Goal: Find specific page/section: Find specific page/section

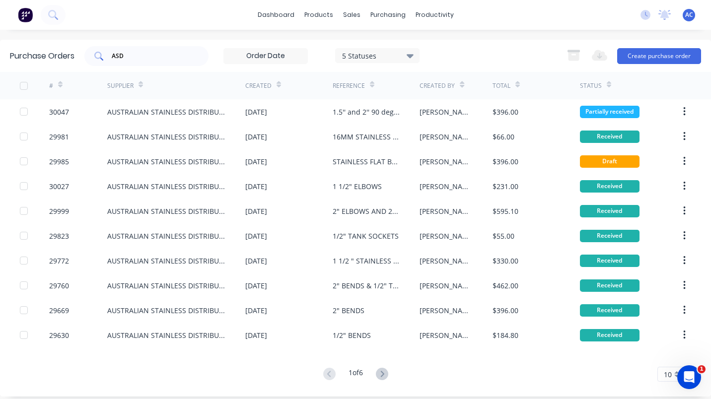
click at [144, 61] on div "ASD" at bounding box center [146, 56] width 124 height 20
type input "A"
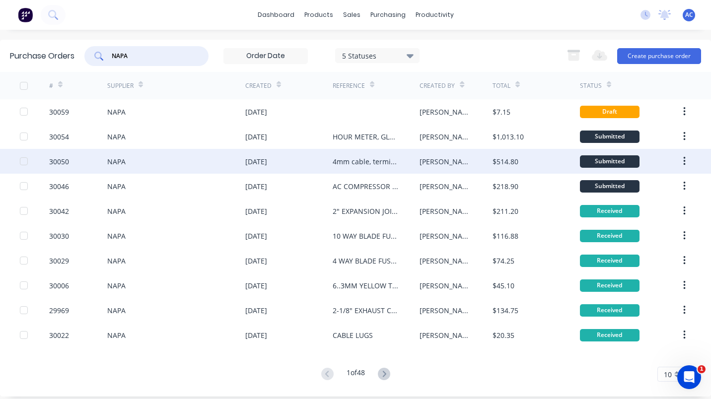
type input "NAPA"
click at [69, 159] on div "30050" at bounding box center [78, 161] width 58 height 25
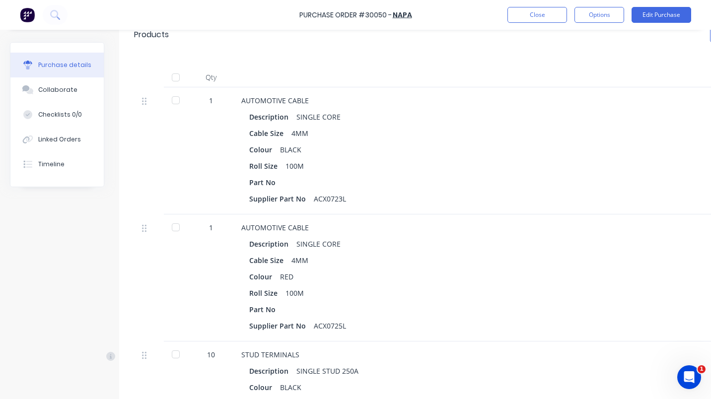
scroll to position [196, 0]
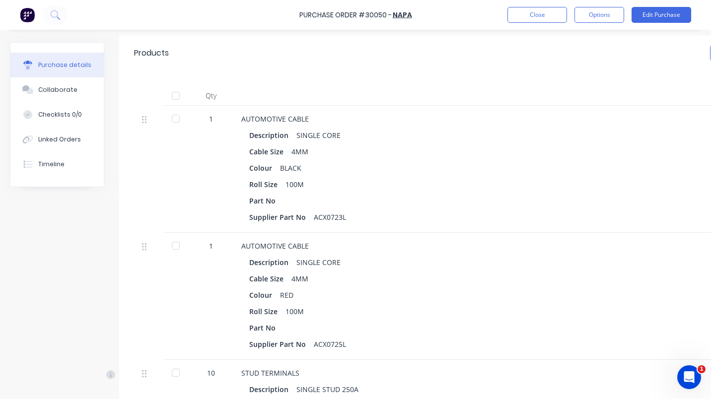
click at [176, 117] on div at bounding box center [176, 119] width 20 height 20
click at [172, 246] on div at bounding box center [176, 246] width 20 height 20
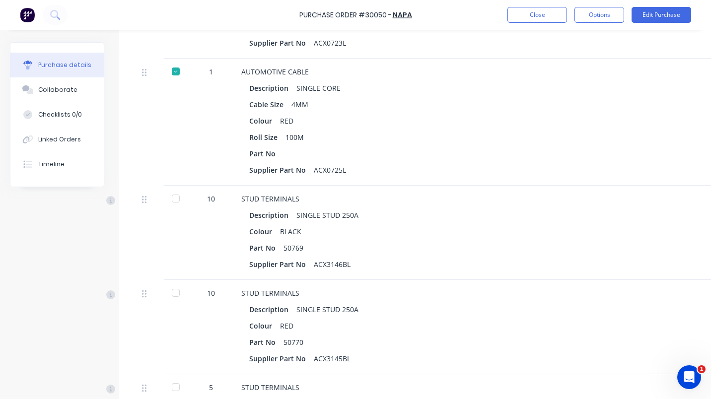
scroll to position [381, 0]
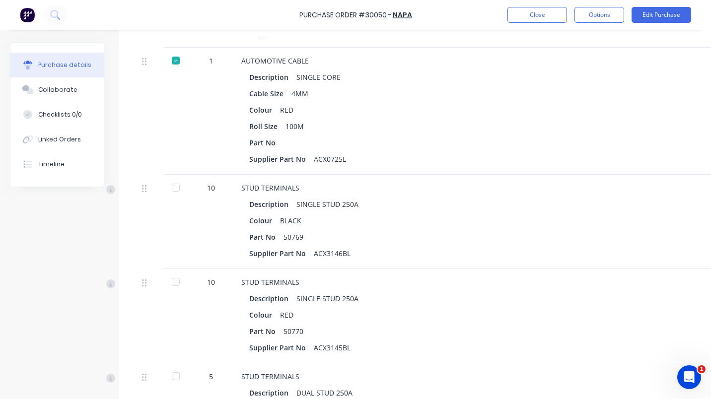
click at [176, 187] on div at bounding box center [176, 188] width 20 height 20
click at [174, 281] on div at bounding box center [176, 282] width 20 height 20
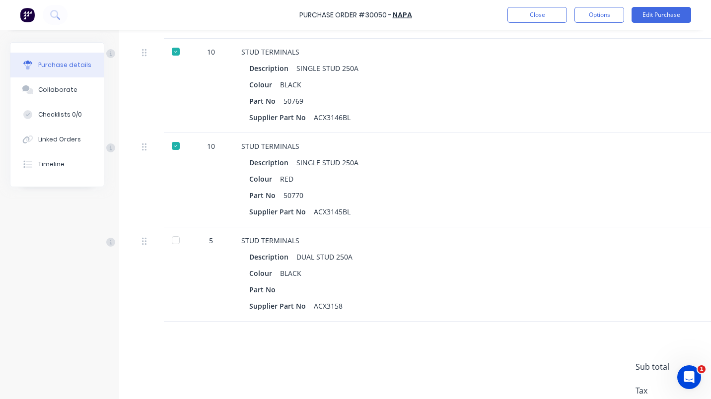
scroll to position [559, 0]
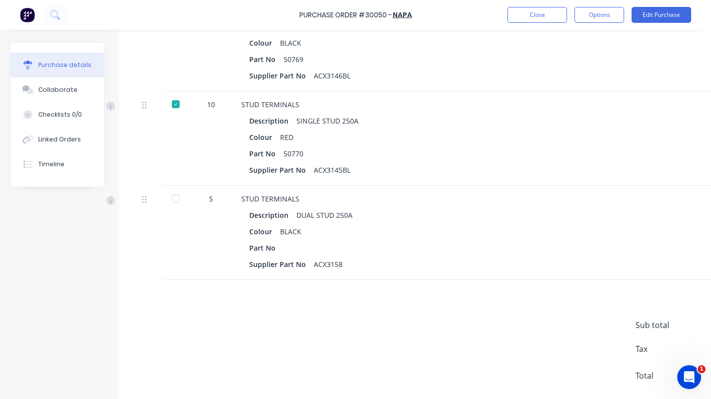
click at [177, 199] on div at bounding box center [176, 199] width 20 height 20
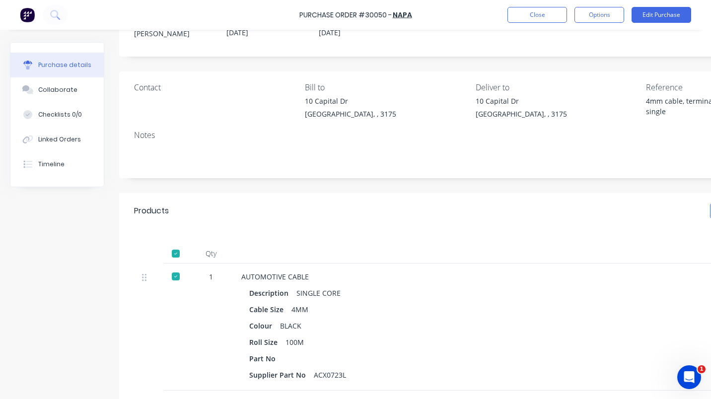
scroll to position [0, 0]
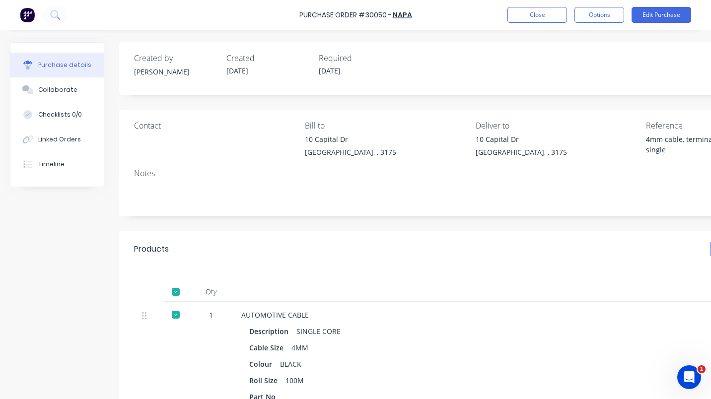
type textarea "x"
click at [540, 18] on button "Close" at bounding box center [537, 15] width 60 height 16
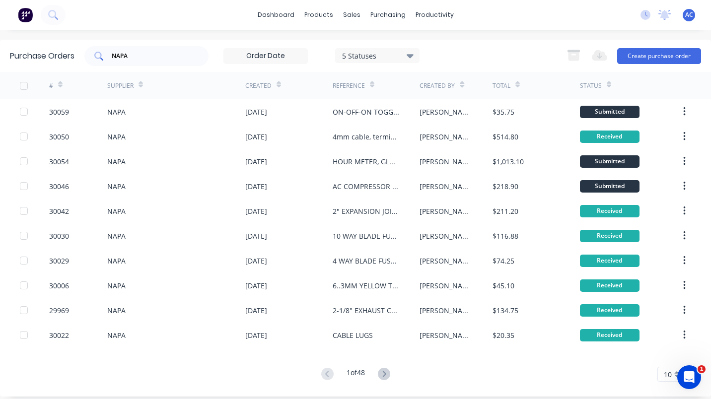
click at [154, 61] on div "NAPA" at bounding box center [146, 56] width 124 height 20
type input "N"
type input "WAGON"
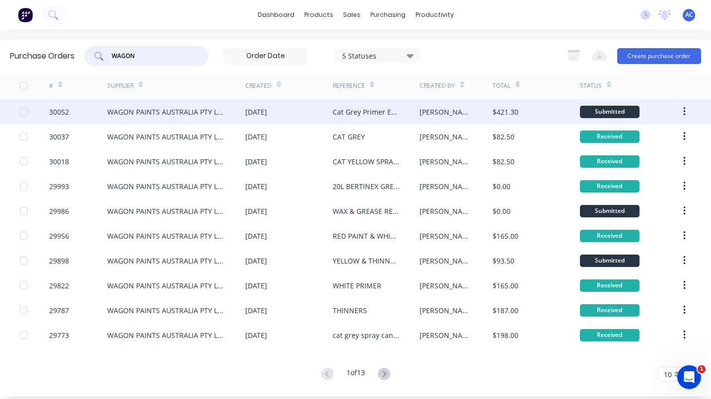
click at [158, 110] on div "WAGON PAINTS AUSTRALIA PTY LTD" at bounding box center [166, 112] width 118 height 10
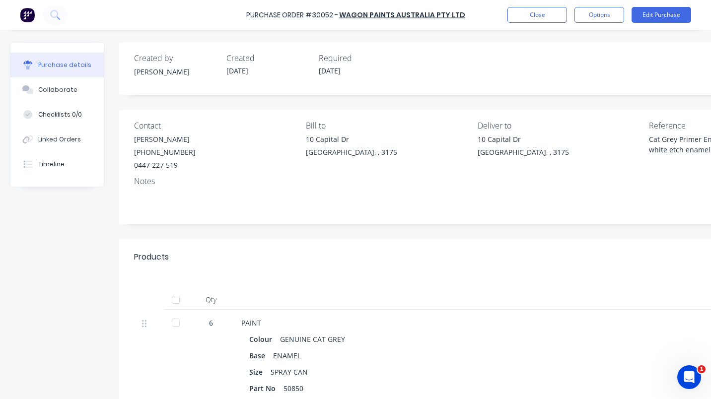
click at [181, 323] on div at bounding box center [176, 323] width 20 height 20
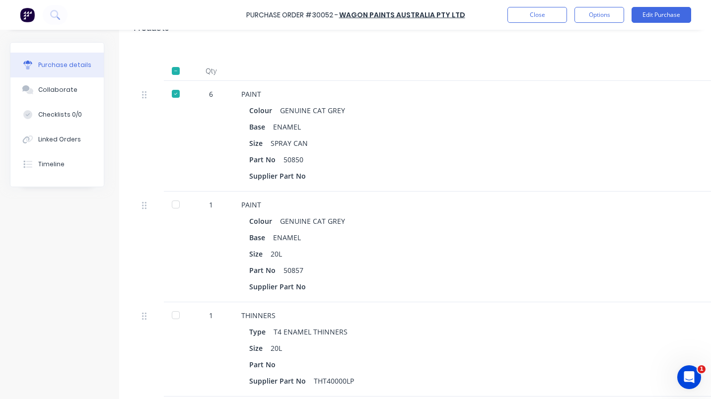
scroll to position [229, 0]
click at [175, 209] on div at bounding box center [176, 205] width 20 height 20
click at [177, 314] on div at bounding box center [176, 315] width 20 height 20
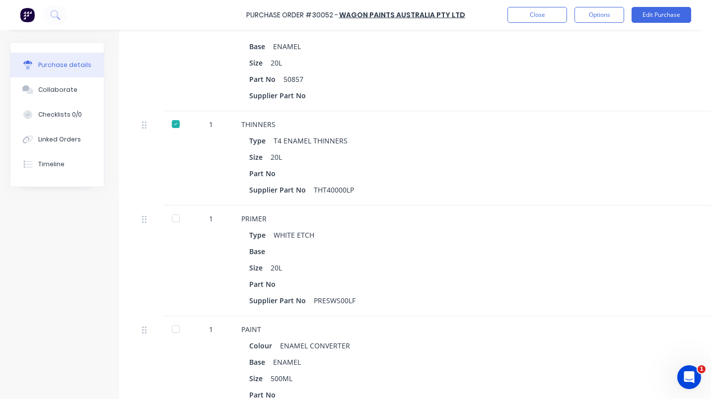
scroll to position [420, 0]
click at [176, 218] on div at bounding box center [176, 218] width 20 height 20
click at [176, 332] on div at bounding box center [176, 329] width 20 height 20
type textarea "x"
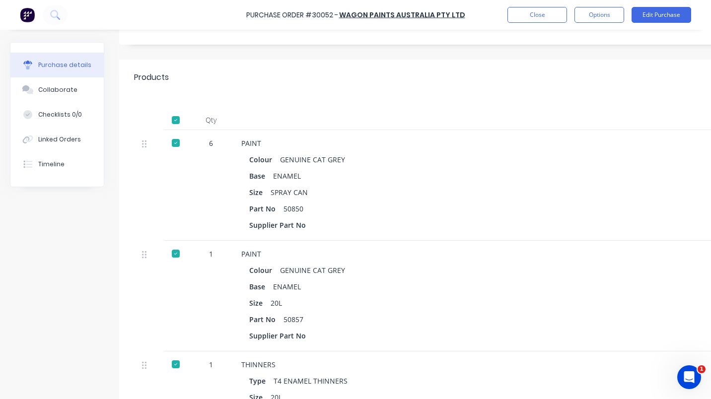
scroll to position [173, 0]
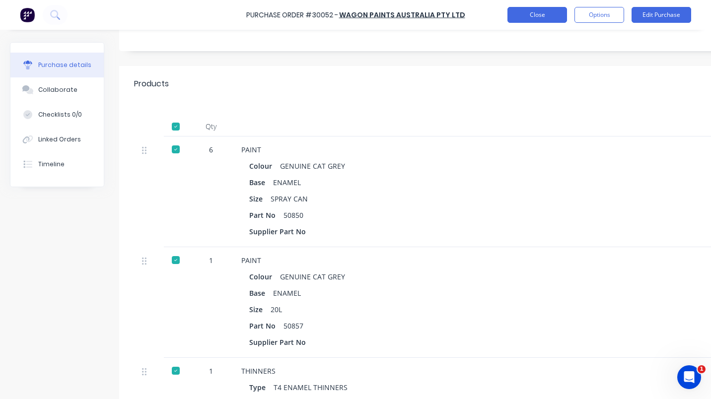
click at [531, 13] on button "Close" at bounding box center [537, 15] width 60 height 16
